Goal: Find contact information: Find contact information

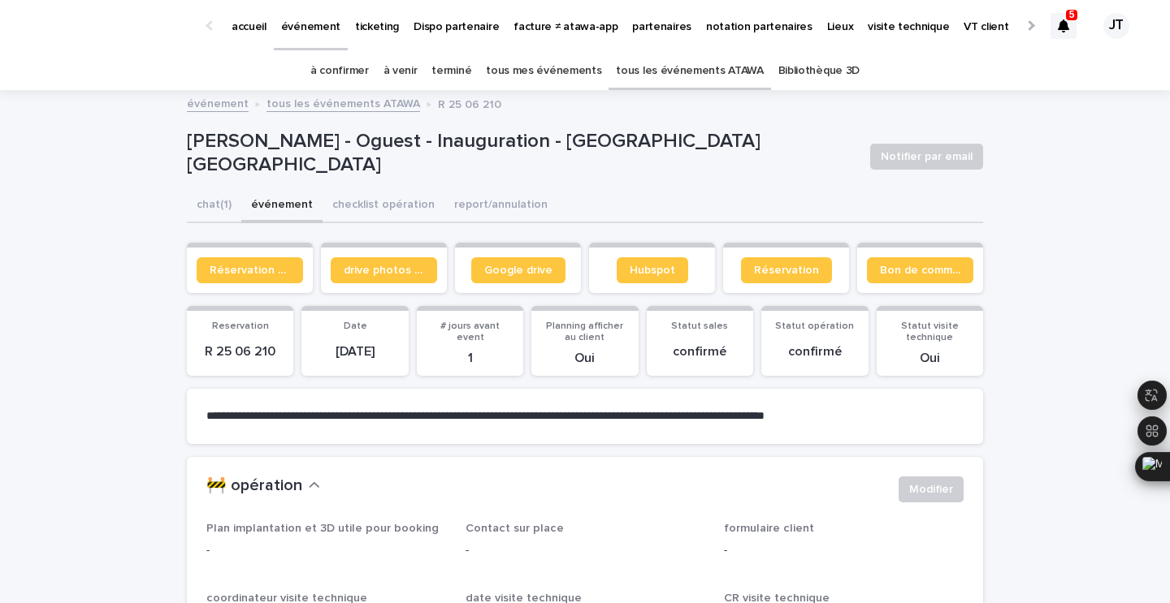
click at [1058, 31] on icon at bounding box center [1063, 25] width 11 height 13
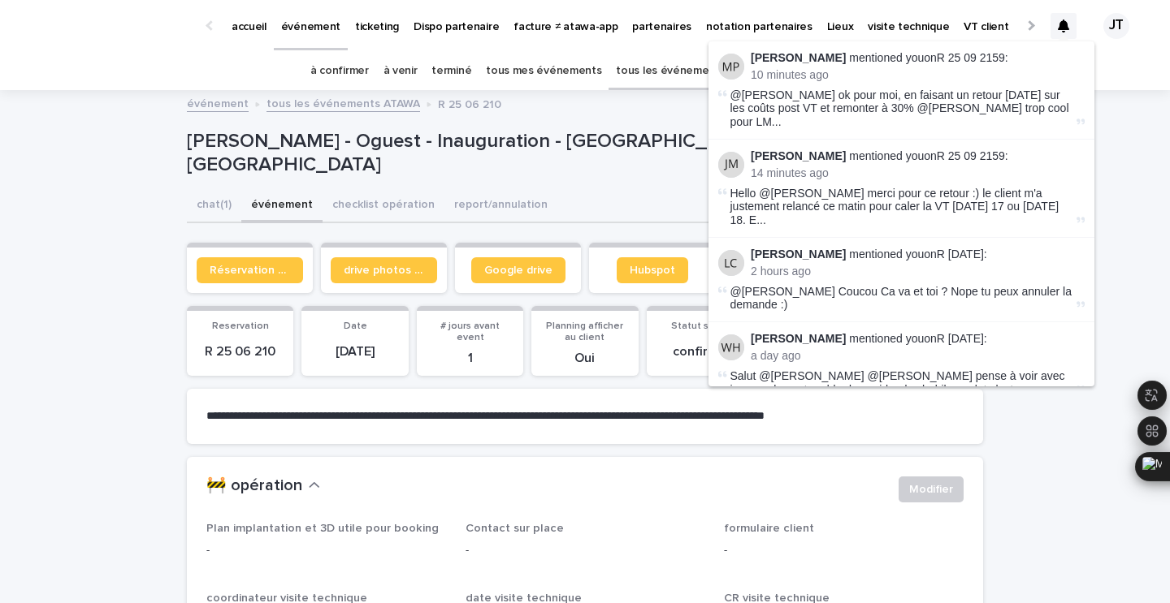
click at [975, 49] on li "Maureen Pilaud mentioned you on R 25 09 2159 : 10 minutes ago @Julien Mathieu o…" at bounding box center [901, 90] width 386 height 98
click at [975, 61] on link "R 25 09 2159" at bounding box center [970, 57] width 68 height 13
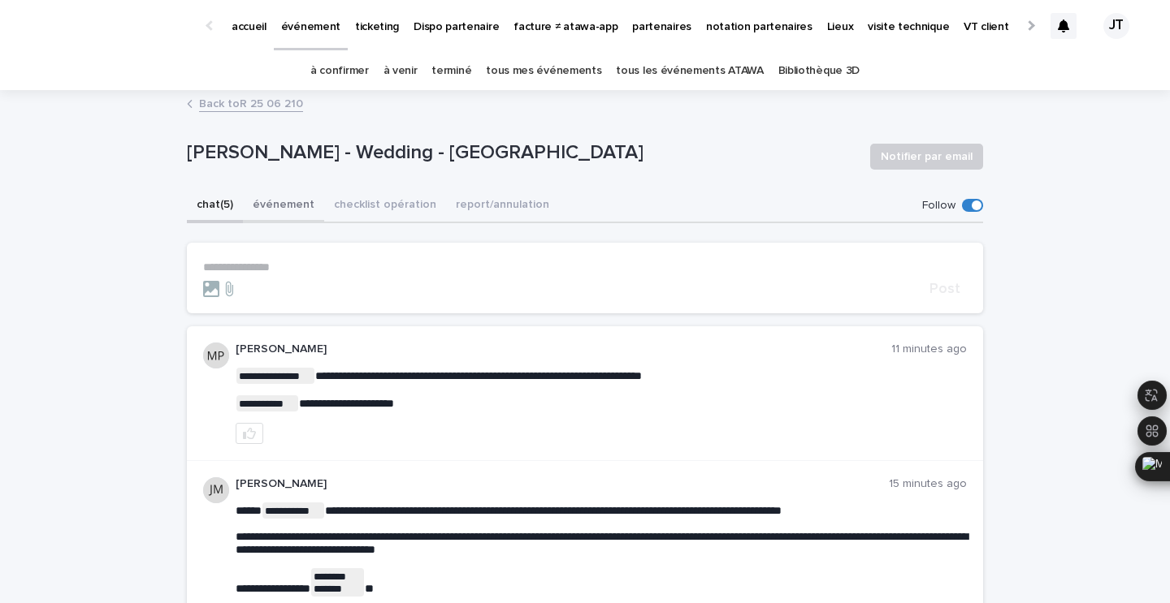
click at [306, 210] on button "événement" at bounding box center [283, 206] width 81 height 34
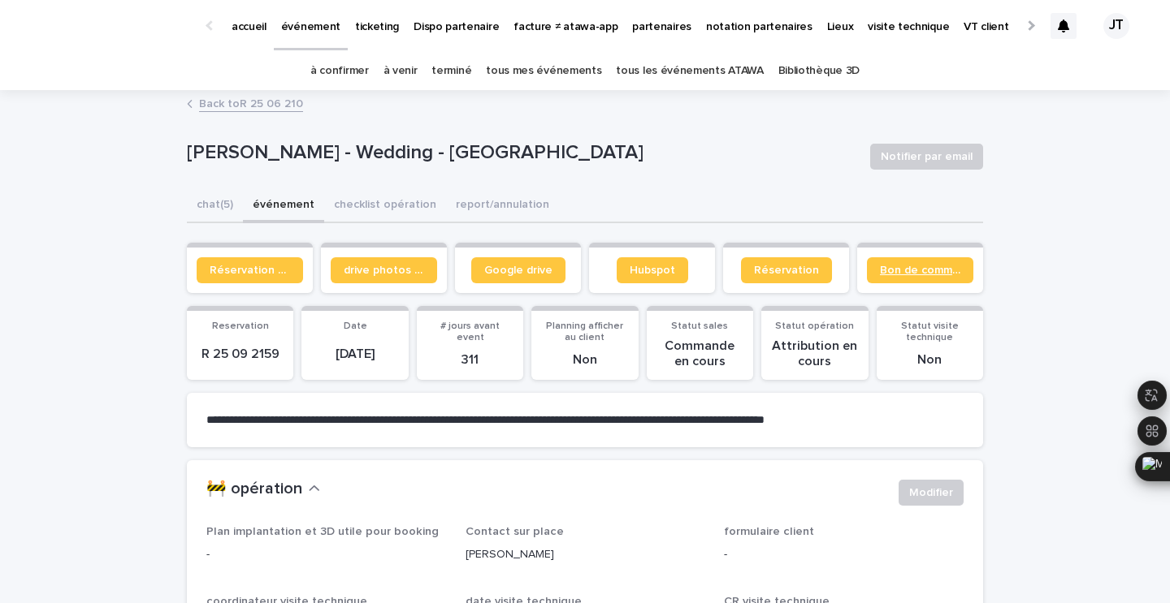
click at [894, 267] on span "Bon de commande" at bounding box center [920, 270] width 80 height 11
click at [216, 204] on button "chat (5)" at bounding box center [215, 206] width 56 height 34
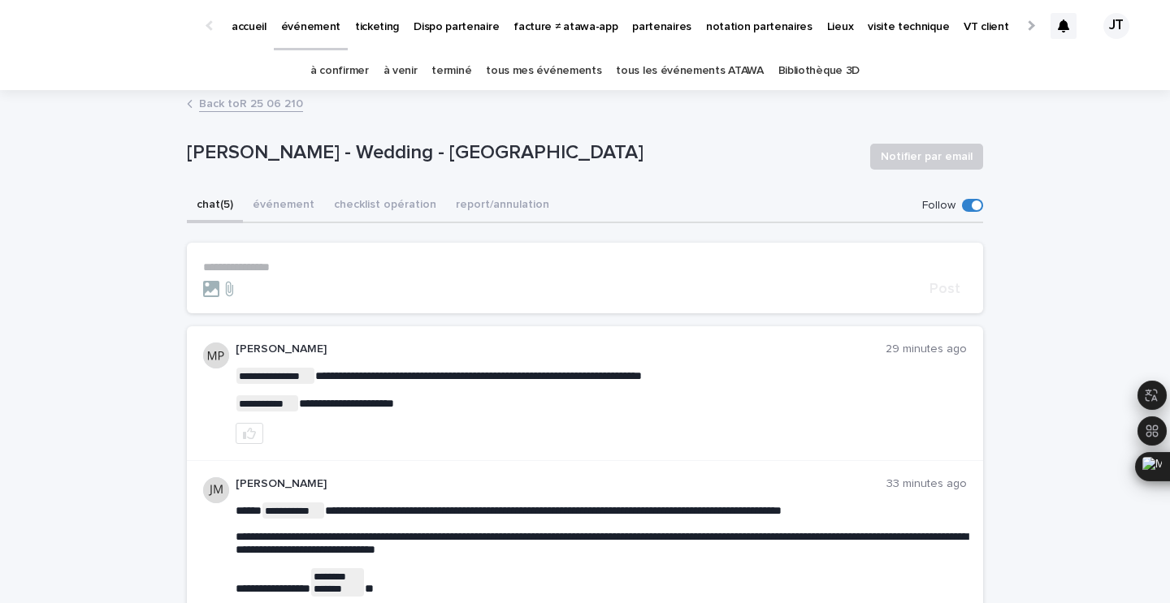
click at [366, 27] on p "ticketing" at bounding box center [377, 17] width 44 height 34
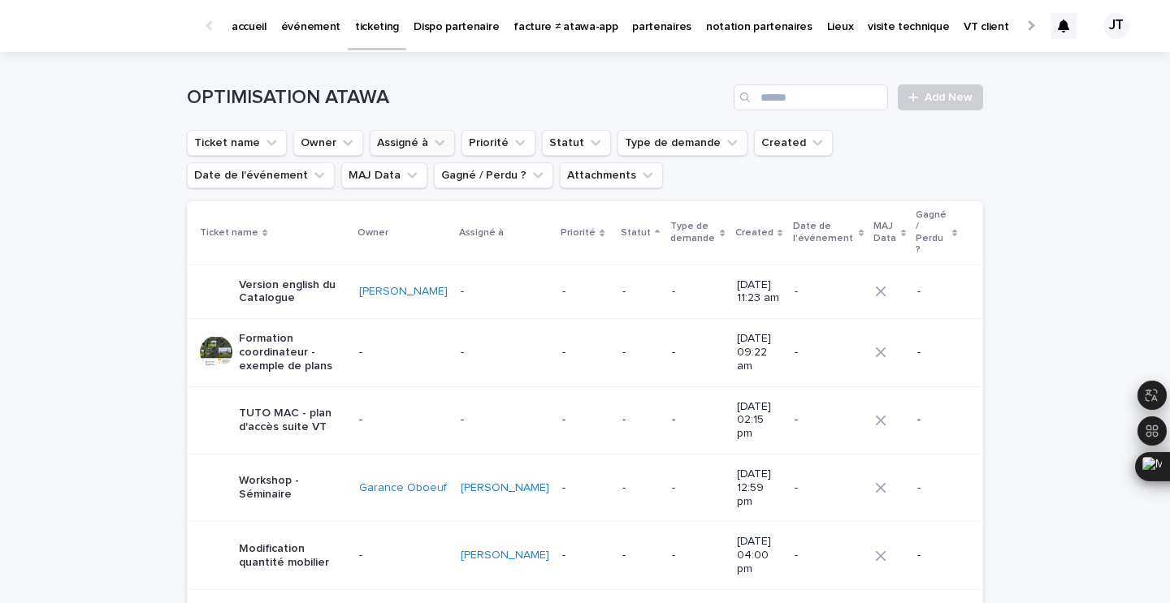
click at [419, 143] on button "Assigné à" at bounding box center [412, 143] width 85 height 26
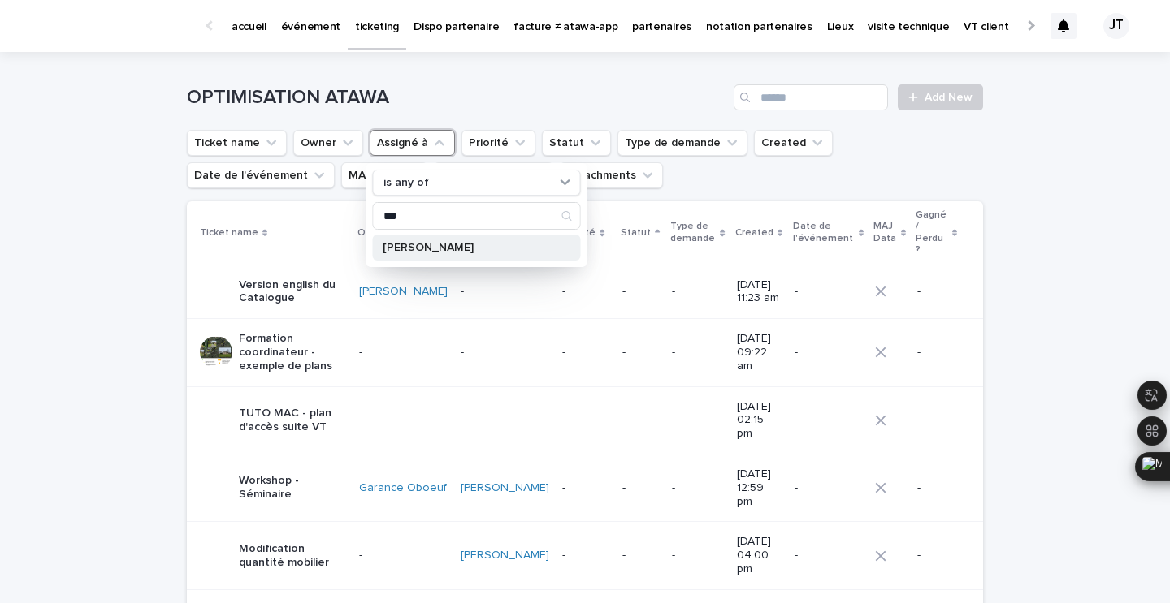
type input "***"
click at [417, 249] on p "Joy Tarade" at bounding box center [469, 247] width 172 height 11
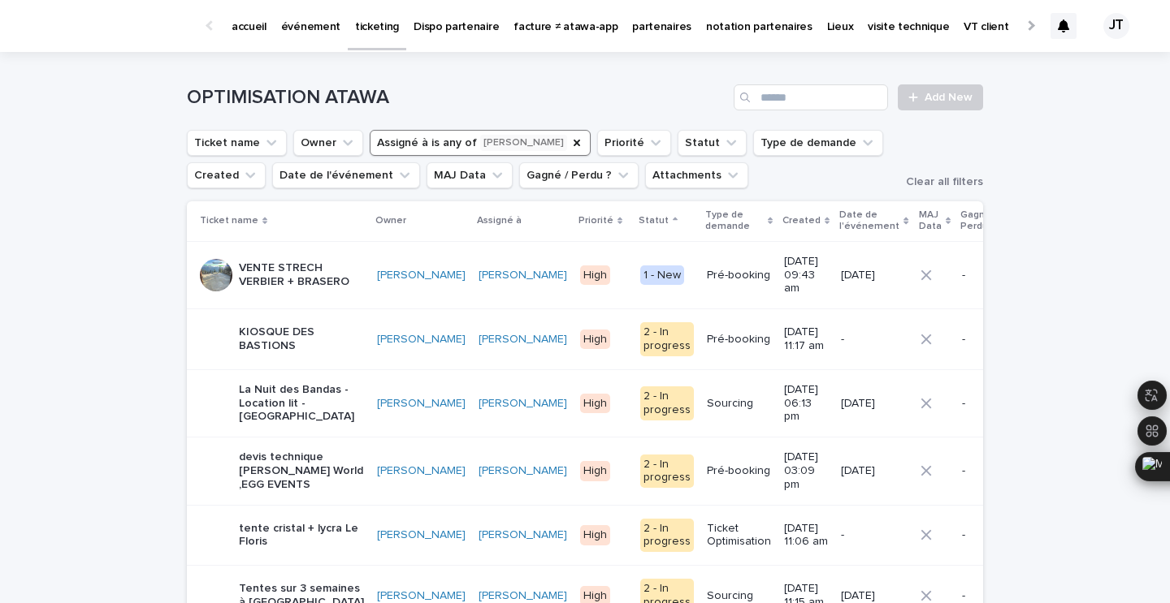
click at [308, 28] on p "événement" at bounding box center [310, 17] width 59 height 34
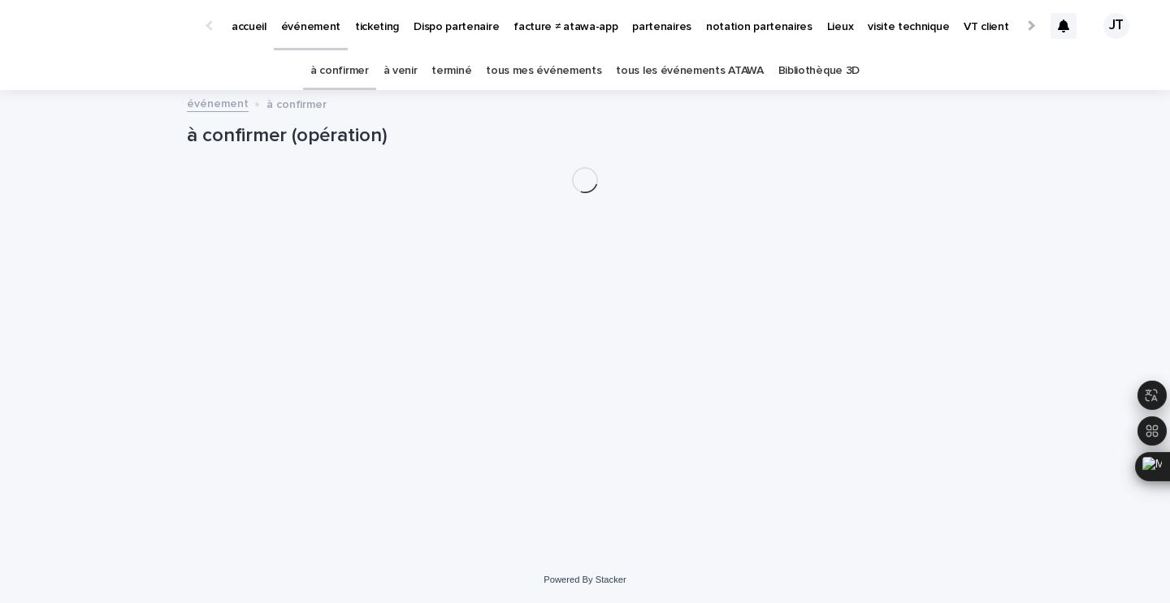
click at [417, 81] on link "à venir" at bounding box center [400, 71] width 34 height 38
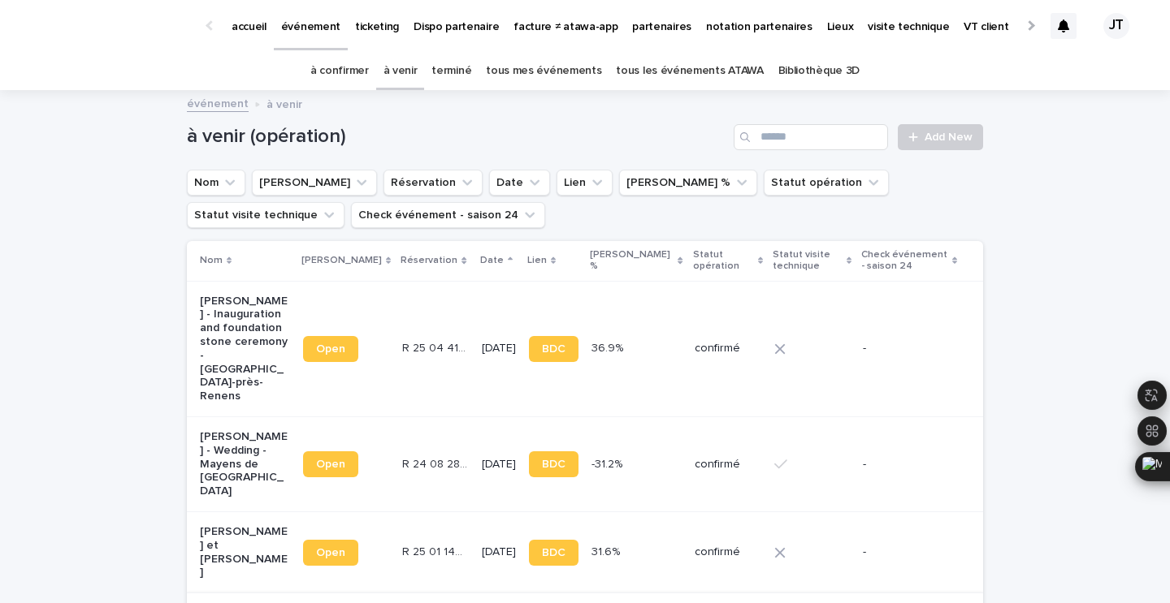
click at [1060, 19] on icon at bounding box center [1063, 25] width 11 height 13
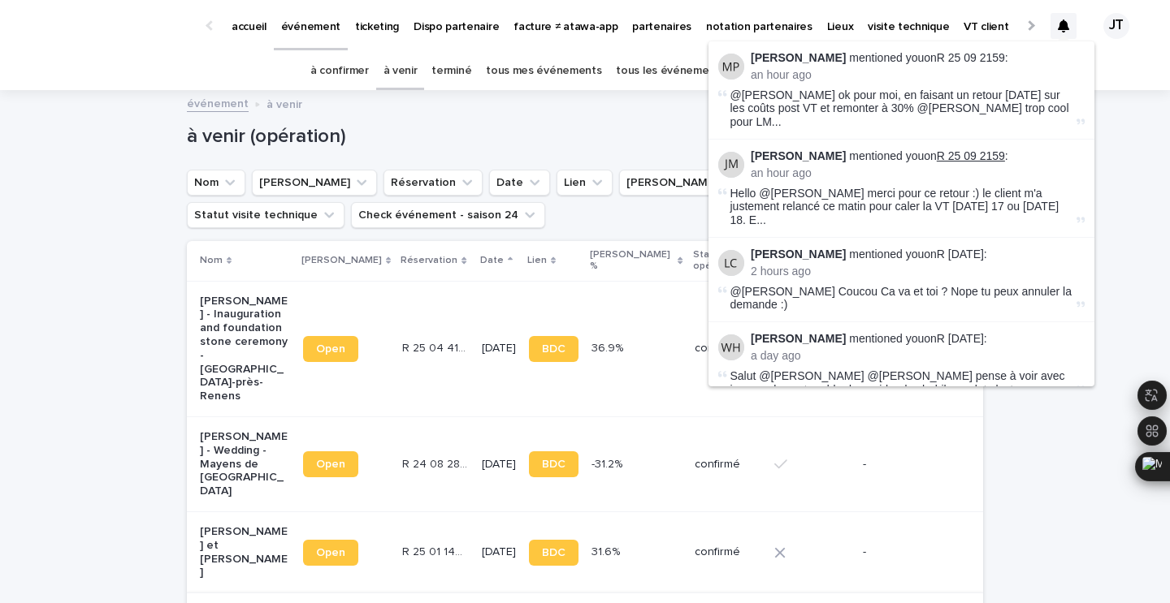
click at [967, 149] on link "R 25 09 2159" at bounding box center [970, 155] width 68 height 13
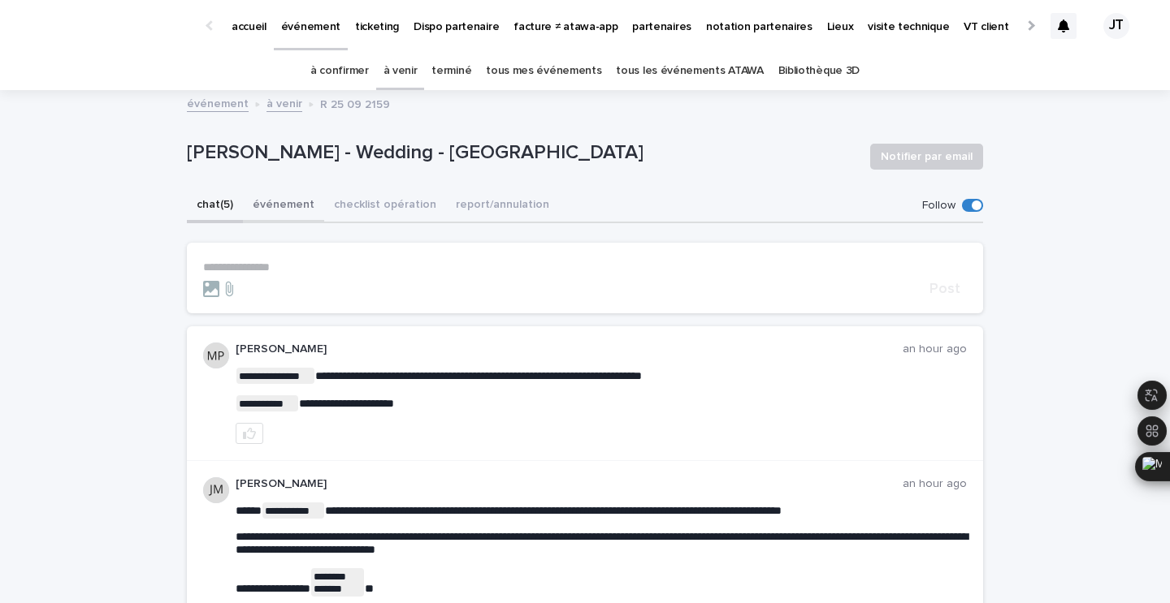
click at [262, 208] on button "événement" at bounding box center [283, 206] width 81 height 34
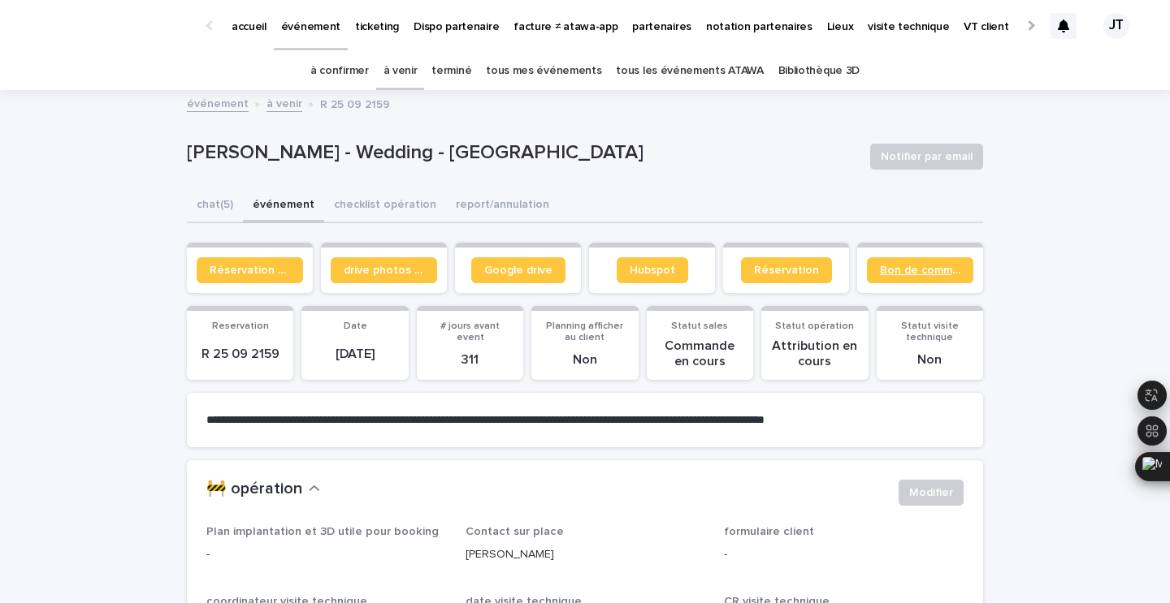
click at [916, 270] on span "Bon de commande" at bounding box center [920, 270] width 80 height 11
drag, startPoint x: 612, startPoint y: 155, endPoint x: 447, endPoint y: 148, distance: 165.9
click at [447, 148] on p "Baptiste Guffond - Wedding - Sainte Radegonde" at bounding box center [522, 153] width 670 height 24
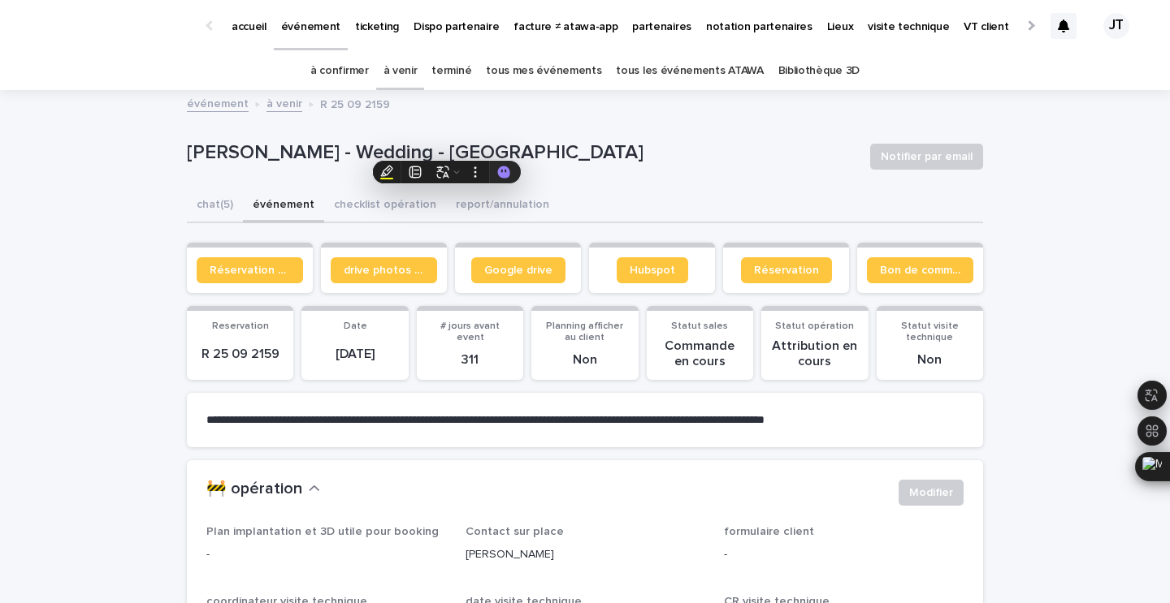
copy p "Sainte Radegonde"
click at [215, 201] on button "chat (5)" at bounding box center [215, 206] width 56 height 34
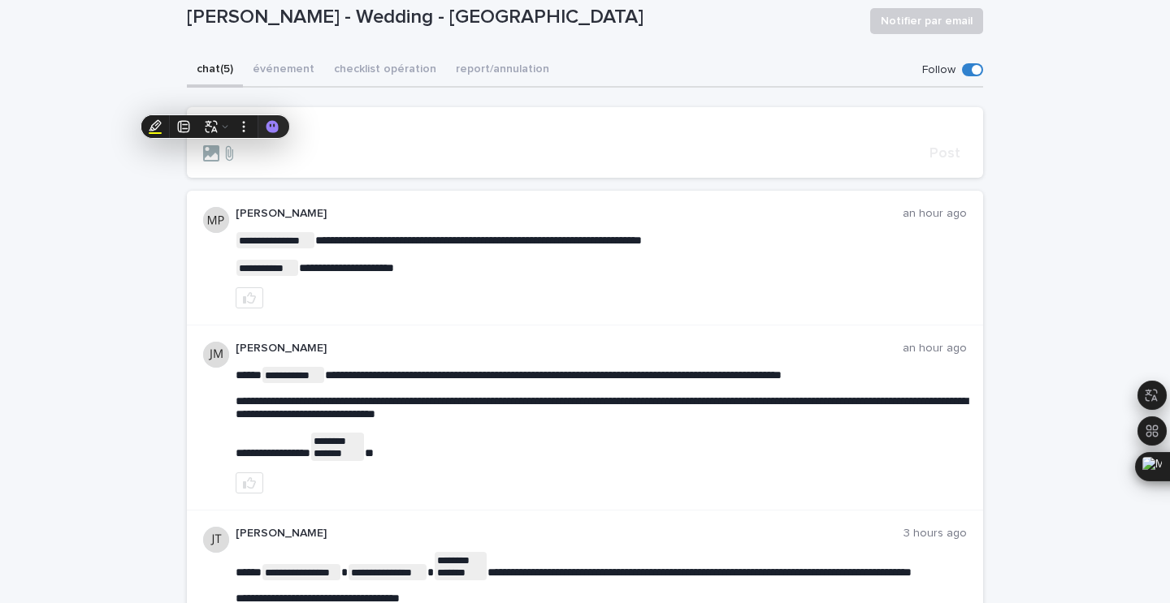
scroll to position [80, 0]
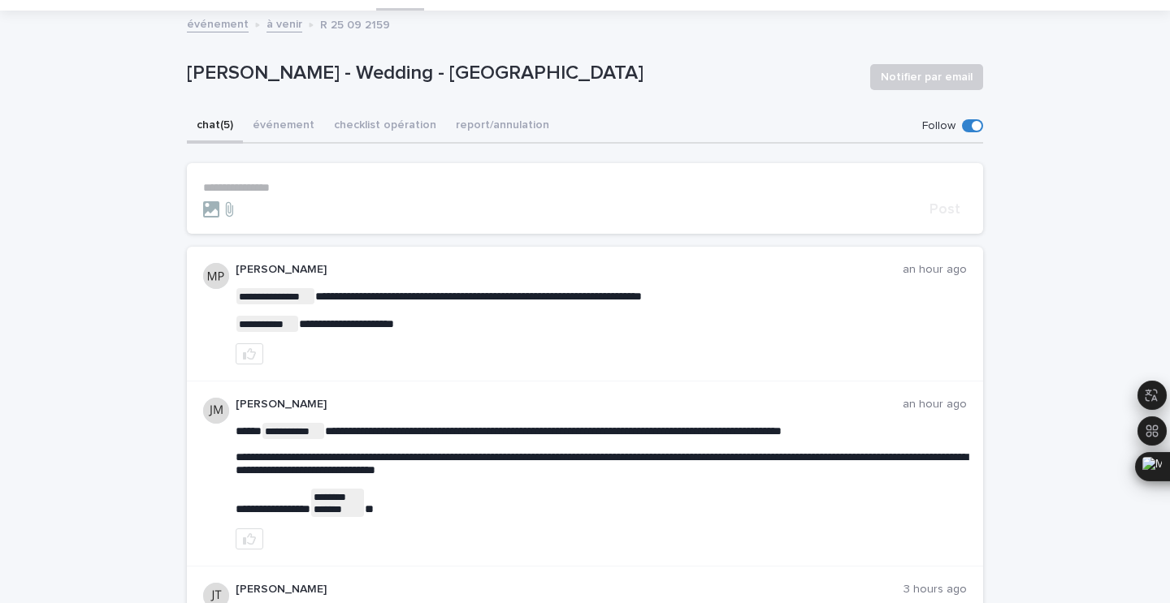
click at [343, 102] on div "Baptiste Guffond - Wedding - Sainte Radegonde Notifier par email" at bounding box center [585, 77] width 796 height 65
click at [279, 124] on button "événement" at bounding box center [283, 127] width 81 height 34
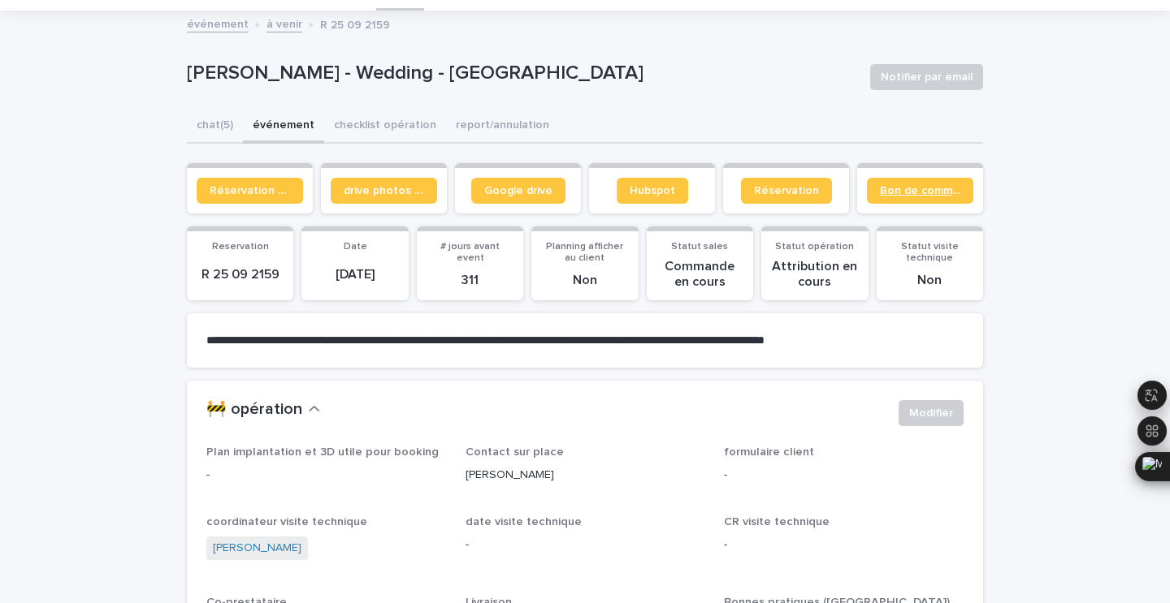
click at [953, 193] on span "Bon de commande" at bounding box center [920, 190] width 80 height 11
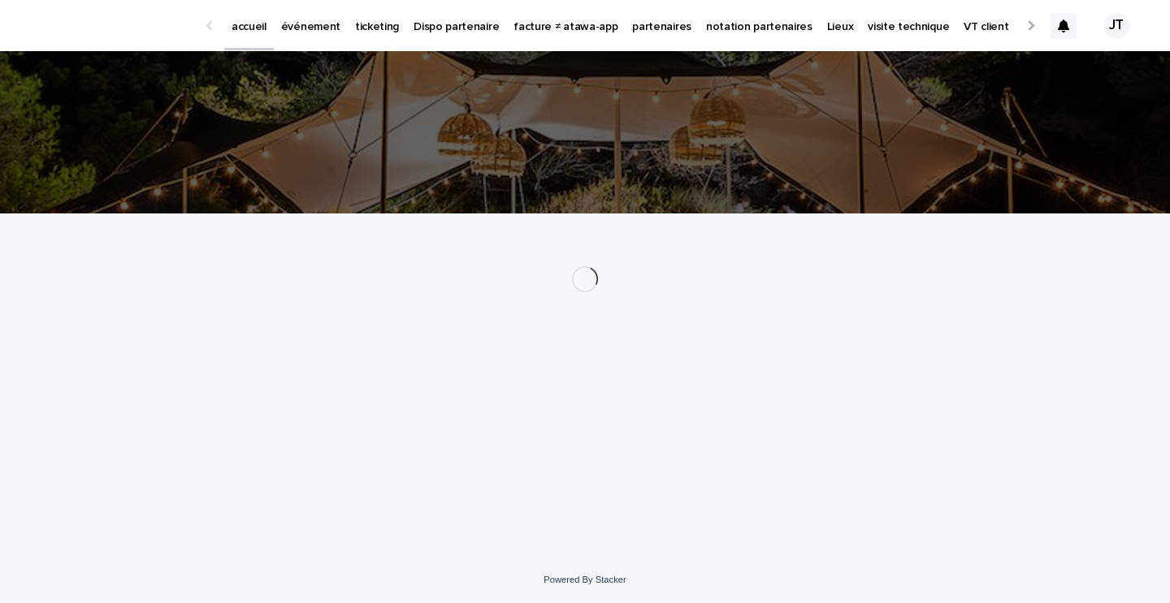
click at [304, 31] on p "événement" at bounding box center [310, 17] width 59 height 34
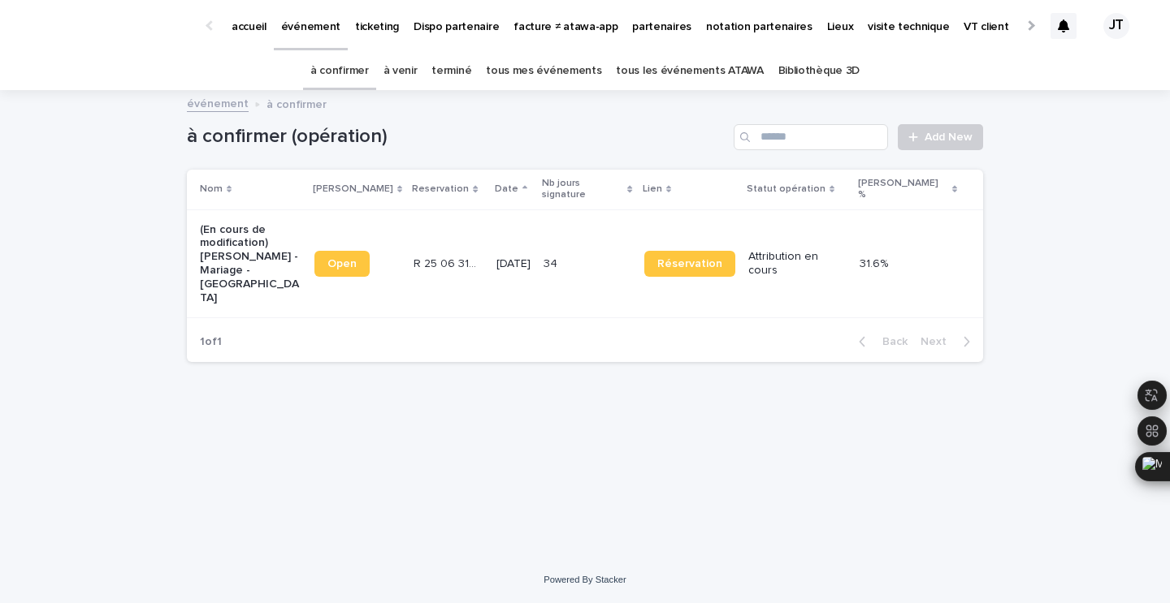
click at [632, 25] on p "partenaires" at bounding box center [661, 17] width 59 height 34
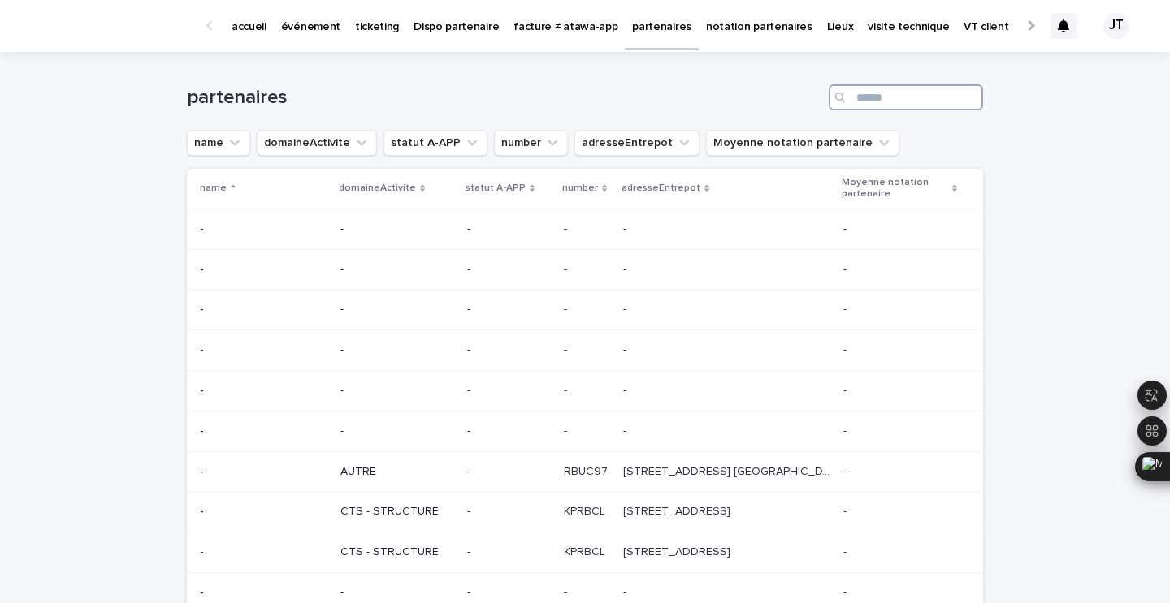
click at [858, 95] on input "Search" at bounding box center [905, 97] width 154 height 26
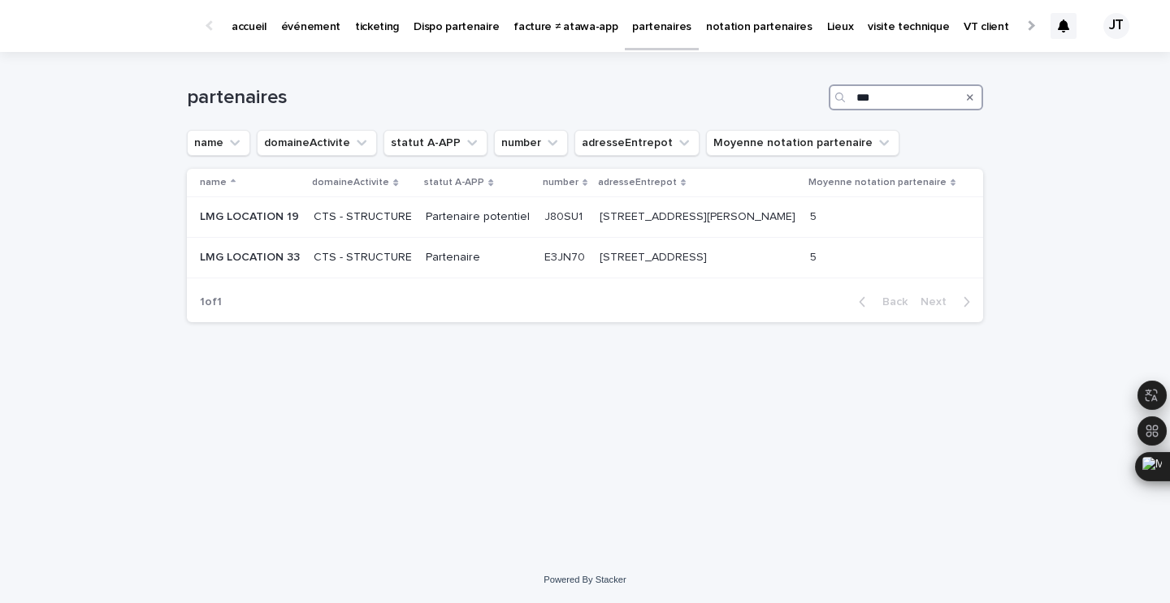
type input "***"
click at [406, 213] on p "CTS - STRUCTURE" at bounding box center [363, 217] width 99 height 14
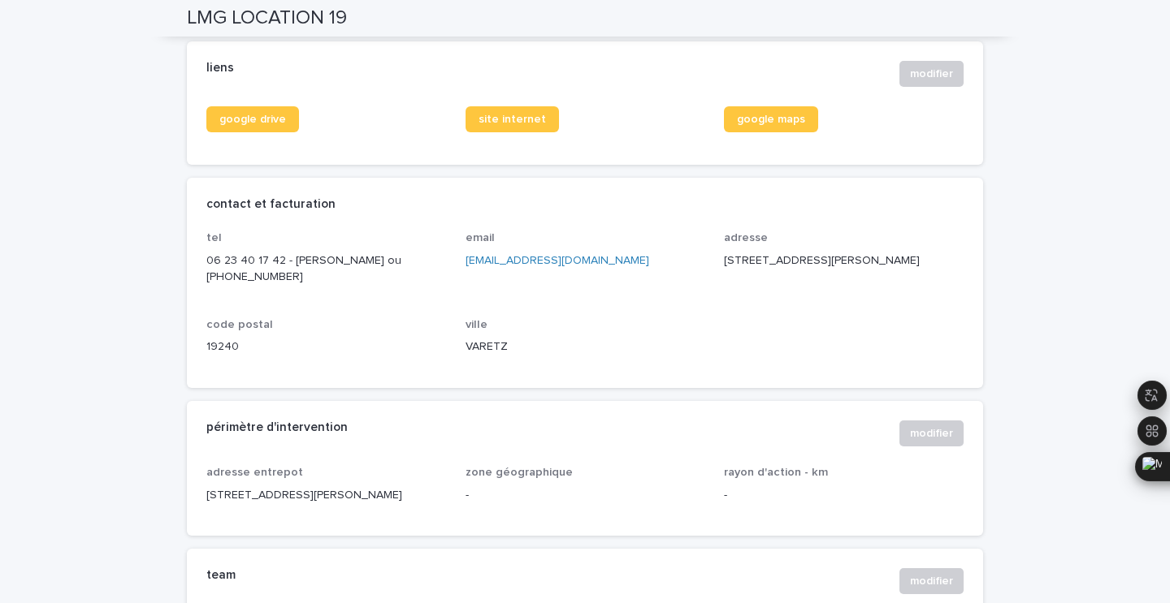
scroll to position [667, 0]
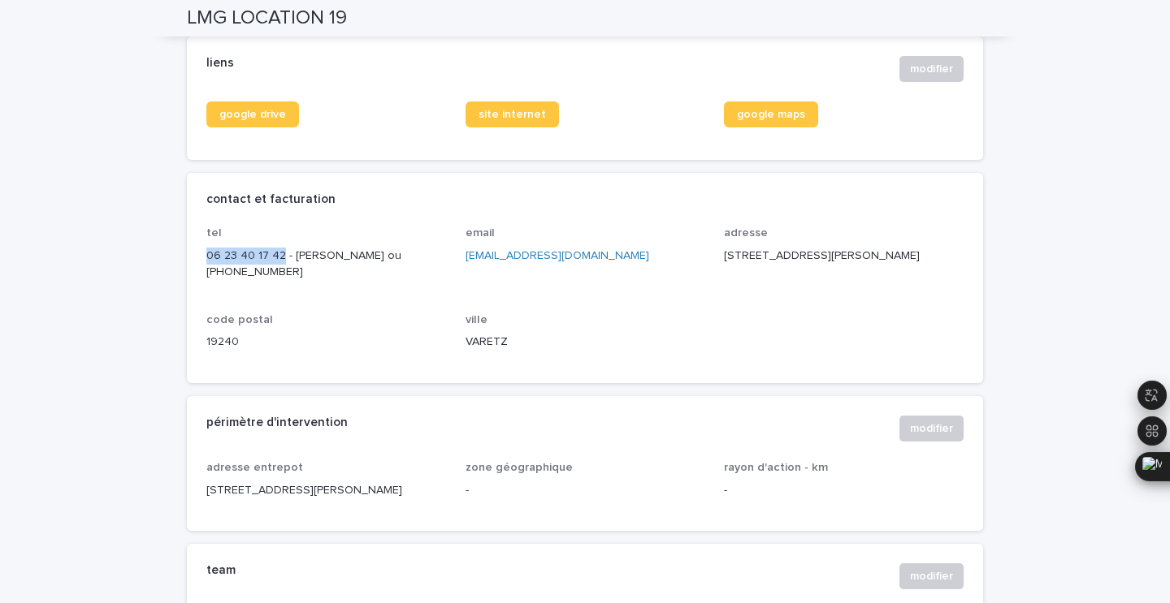
drag, startPoint x: 278, startPoint y: 253, endPoint x: 192, endPoint y: 250, distance: 85.3
click at [192, 250] on div "tel [PHONE_NUMBER] - [PERSON_NAME] ou [PHONE_NUMBER] email [EMAIL_ADDRESS][DOMA…" at bounding box center [585, 305] width 796 height 157
copy p "06 23 40 17 42"
